Goal: Communication & Community: Participate in discussion

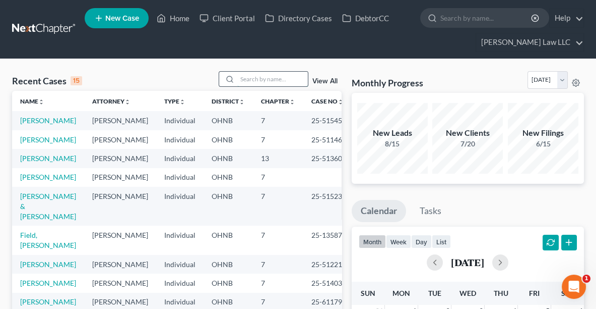
click at [275, 77] on input "search" at bounding box center [272, 79] width 71 height 15
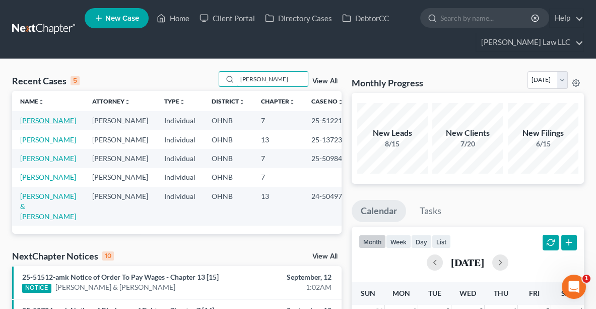
type input "[PERSON_NAME]"
click at [32, 120] on link "[PERSON_NAME]" at bounding box center [48, 120] width 56 height 9
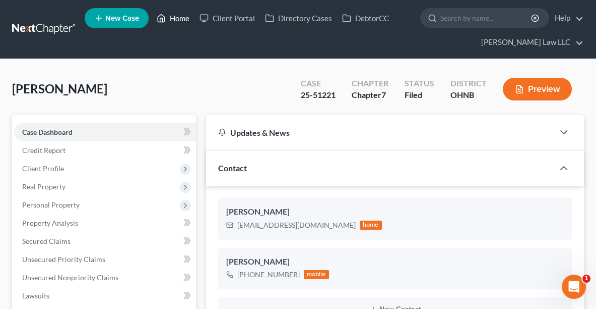
click at [181, 17] on link "Home" at bounding box center [173, 18] width 43 height 18
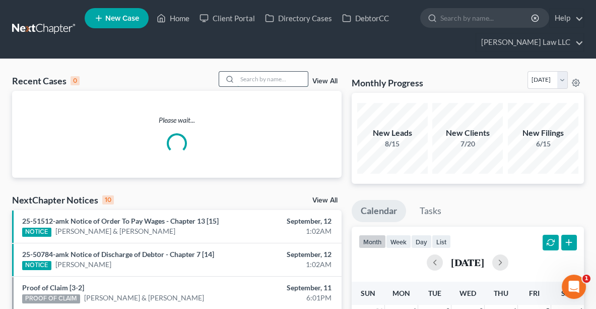
click at [263, 78] on input "search" at bounding box center [272, 79] width 71 height 15
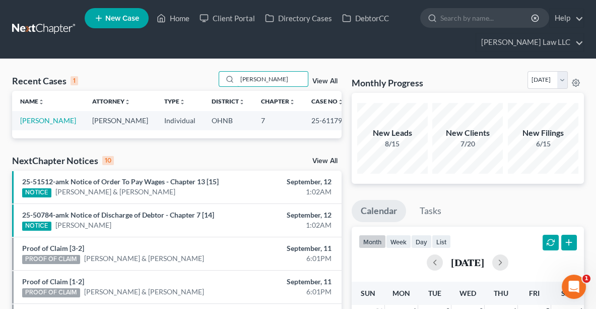
type input "[PERSON_NAME]"
drag, startPoint x: 333, startPoint y: 122, endPoint x: 297, endPoint y: 120, distance: 35.8
click at [303, 120] on td "25-61179" at bounding box center [327, 120] width 48 height 19
copy td "25-61179"
click at [31, 124] on link "[PERSON_NAME]" at bounding box center [48, 120] width 56 height 9
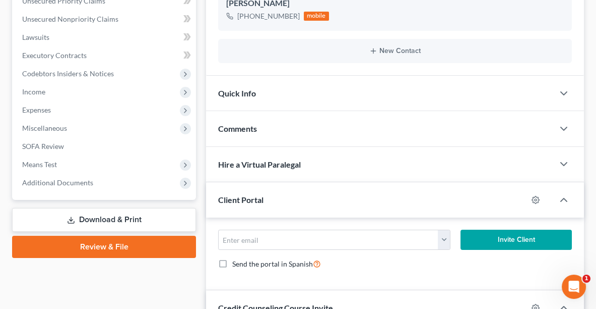
scroll to position [269, 0]
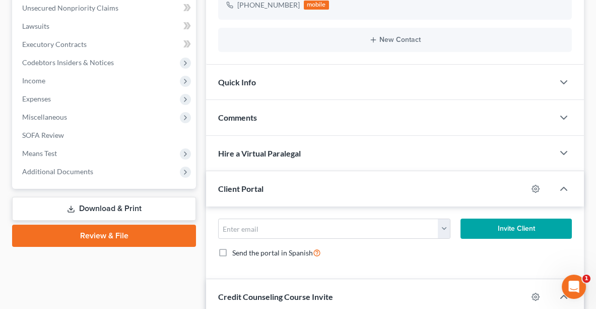
drag, startPoint x: 595, startPoint y: 103, endPoint x: 602, endPoint y: 126, distance: 23.1
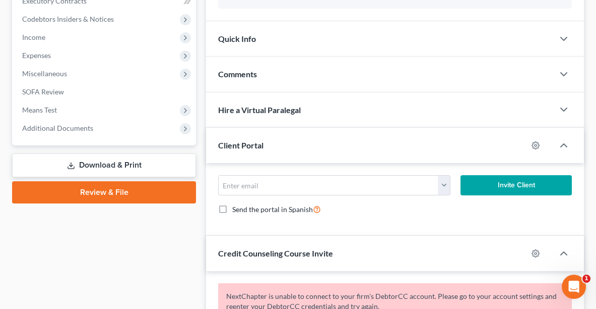
scroll to position [312, 0]
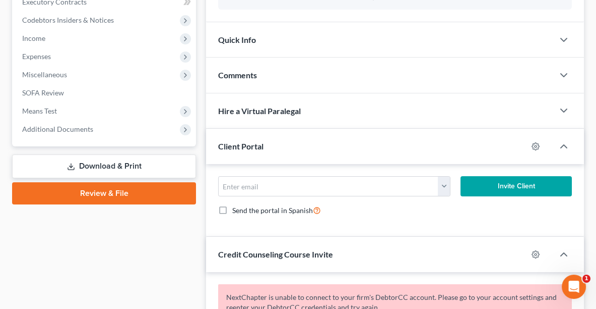
click at [474, 76] on div "Comments" at bounding box center [380, 74] width 348 height 35
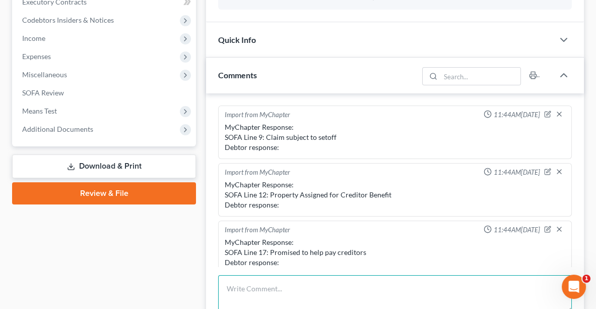
click at [374, 285] on textarea at bounding box center [395, 293] width 354 height 37
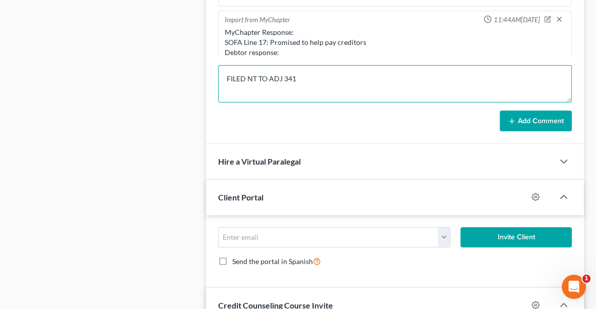
scroll to position [531, 0]
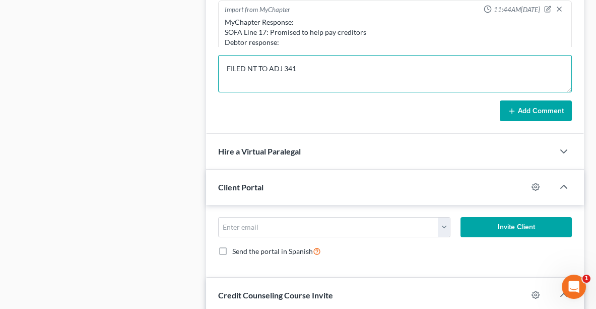
type textarea "FILED NT TO ADJ 341"
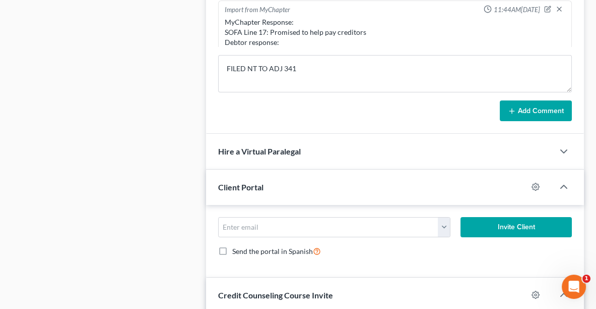
click at [529, 113] on button "Add Comment" at bounding box center [536, 110] width 72 height 21
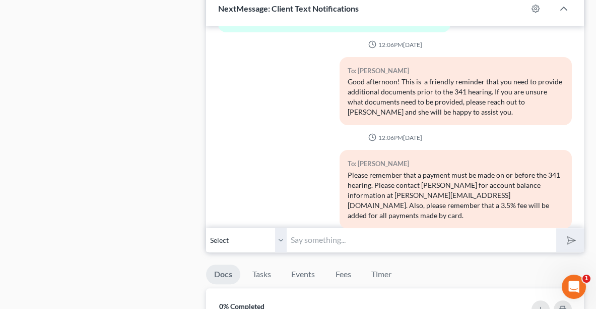
scroll to position [920, 0]
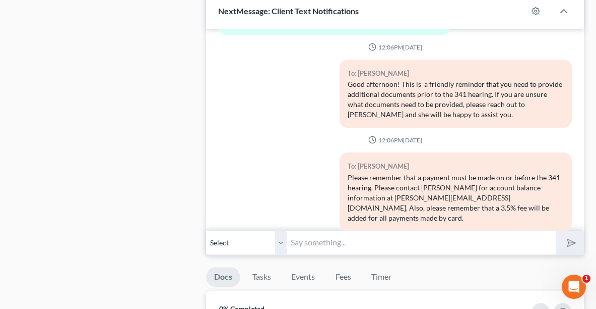
click at [398, 240] on input "text" at bounding box center [422, 242] width 270 height 25
type input "g"
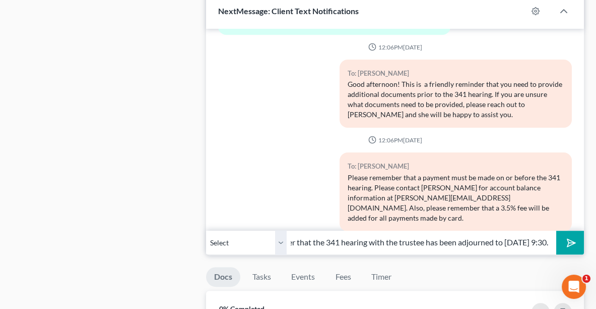
scroll to position [0, 119]
type input "Good morning, just a reminder that the 341 hearing with the trustee has been ad…"
click at [573, 236] on polygon "submit" at bounding box center [570, 242] width 12 height 12
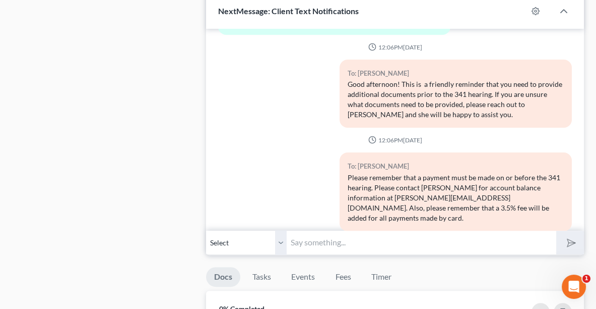
scroll to position [283, 0]
